Goal: Task Accomplishment & Management: Complete application form

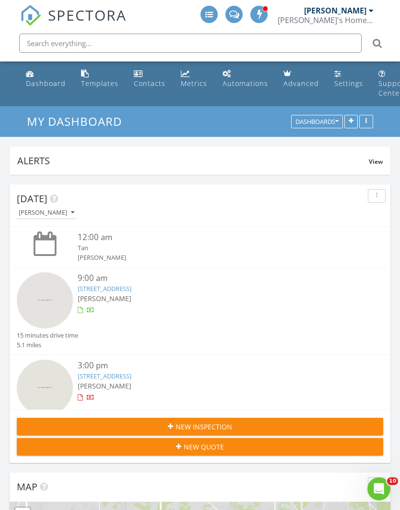
click at [230, 424] on span "New Inspection" at bounding box center [204, 426] width 57 height 10
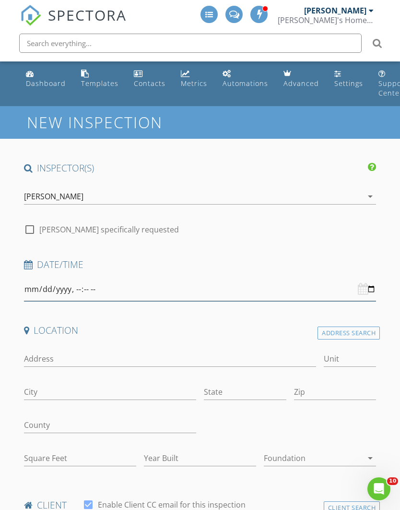
click at [216, 284] on input "datetime-local" at bounding box center [200, 289] width 353 height 24
type input "[DATE]T09:00"
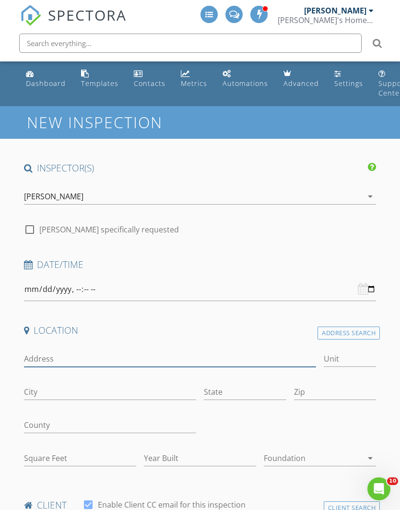
click at [188, 356] on input "Address" at bounding box center [170, 359] width 292 height 16
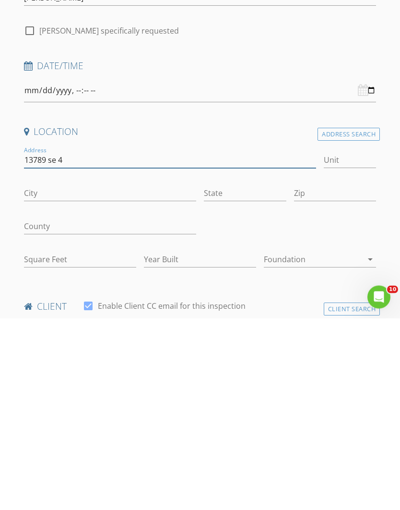
type input "13789 se 46"
click at [43, 344] on input "13789 se 46" at bounding box center [170, 352] width 292 height 16
click at [47, 344] on input "13789 se 46" at bounding box center [170, 352] width 292 height 16
click at [53, 344] on input "13789 se 46" at bounding box center [170, 352] width 292 height 16
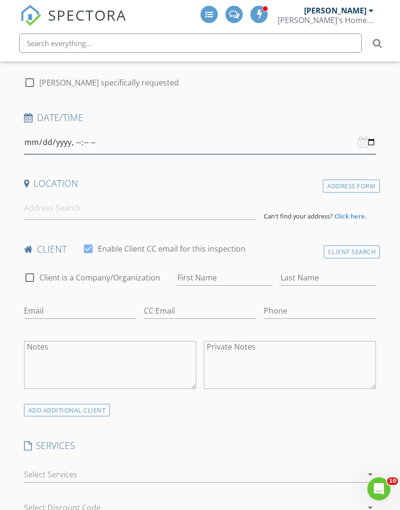
click at [207, 143] on input "datetime-local" at bounding box center [200, 143] width 353 height 24
type input "2025-09-02T09:00"
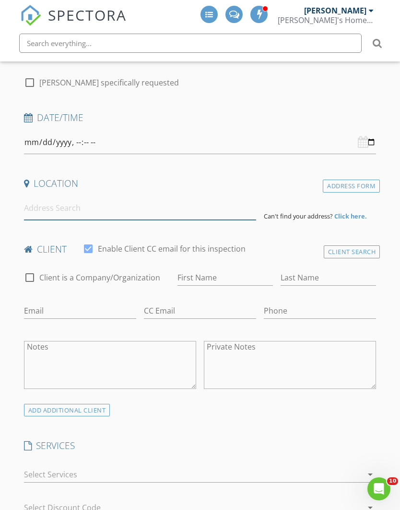
click at [106, 209] on input at bounding box center [140, 208] width 232 height 24
click at [81, 208] on input at bounding box center [140, 209] width 232 height 24
paste input "13789 se 46"
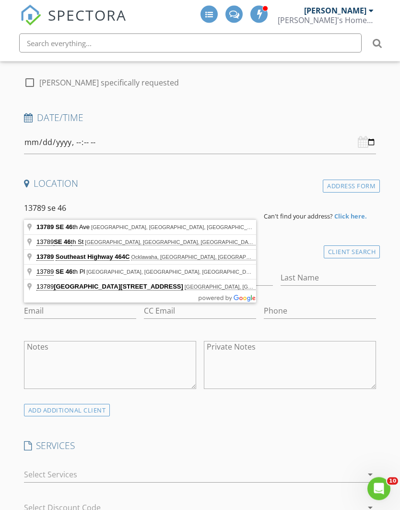
type input "13789 SE 46th Ave, Summerfield, FL, USA"
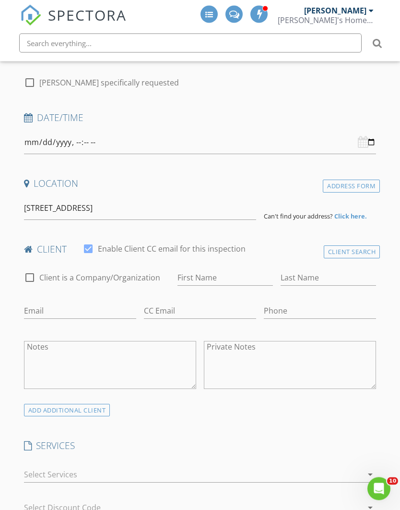
scroll to position [147, 0]
